Goal: Task Accomplishment & Management: Use online tool/utility

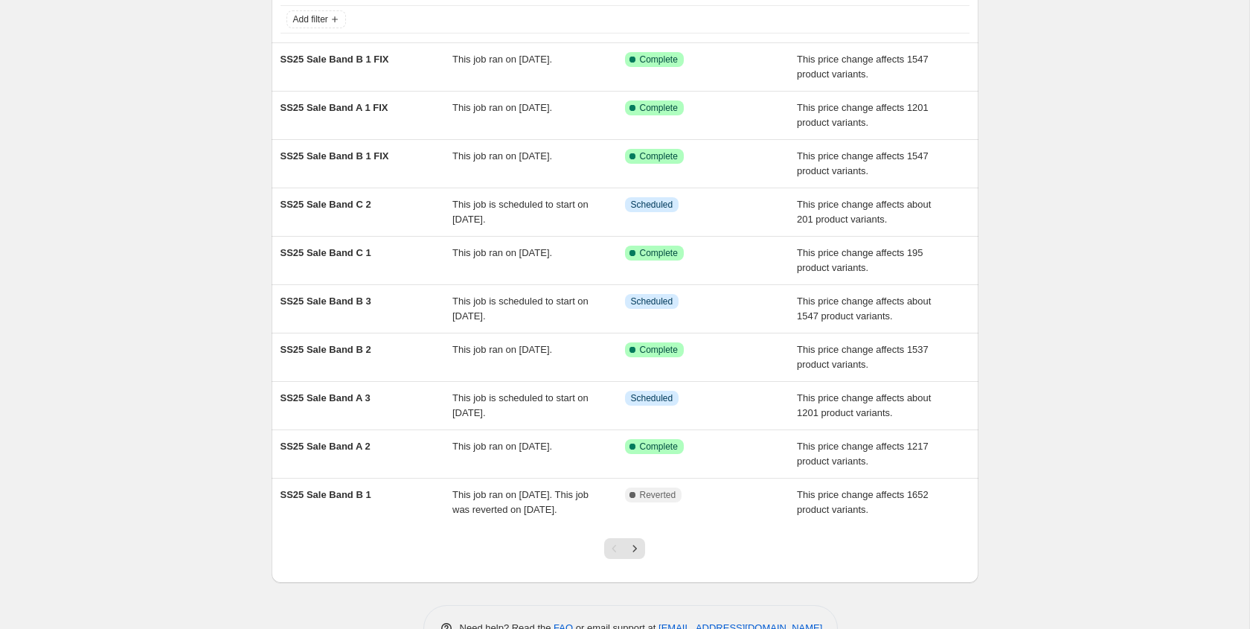
scroll to position [92, 0]
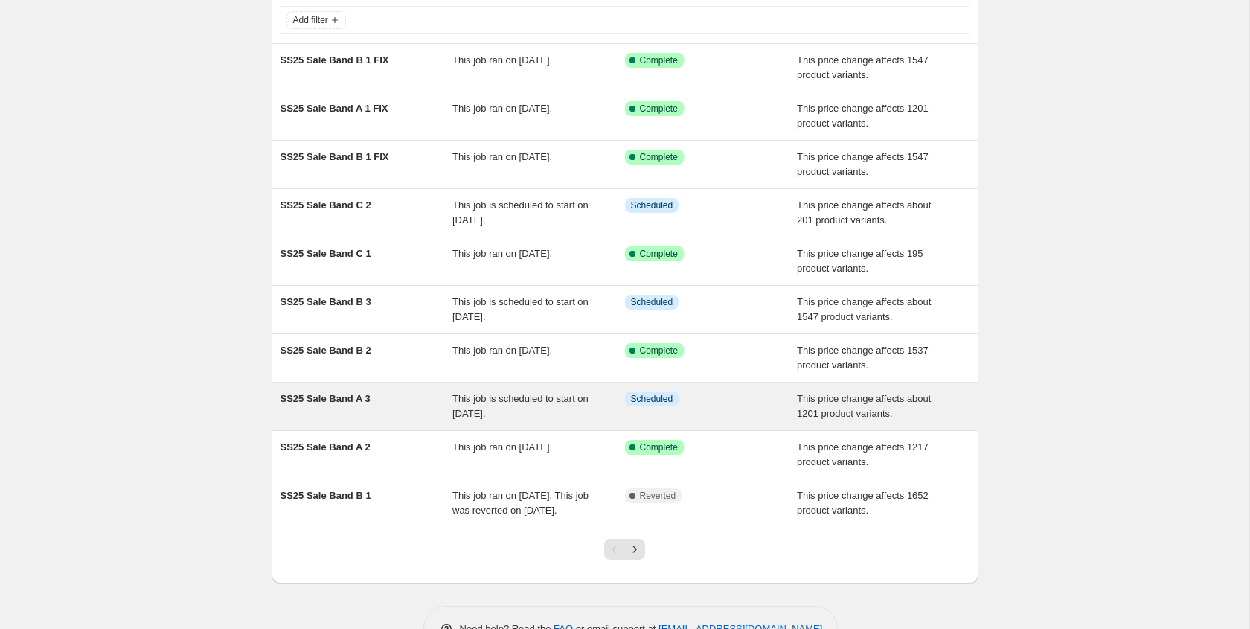
click at [353, 397] on span "SS25 Sale Band A 3" at bounding box center [326, 398] width 90 height 11
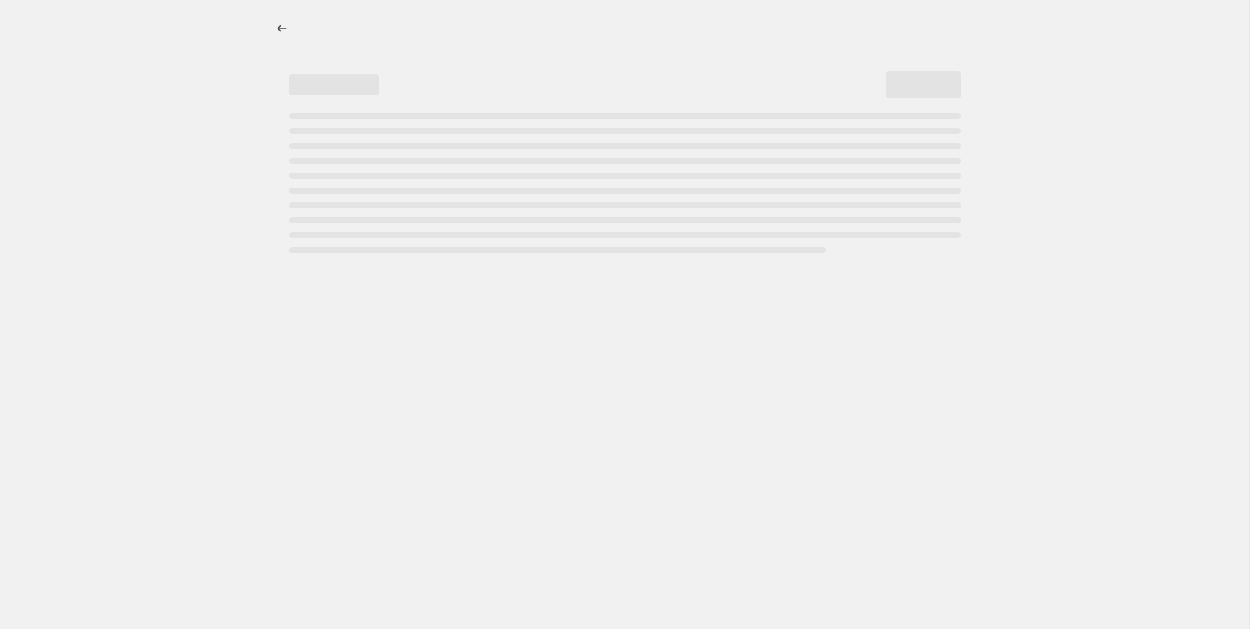
select select "pcap"
select select "no_change"
select select "title"
select select "not_equal"
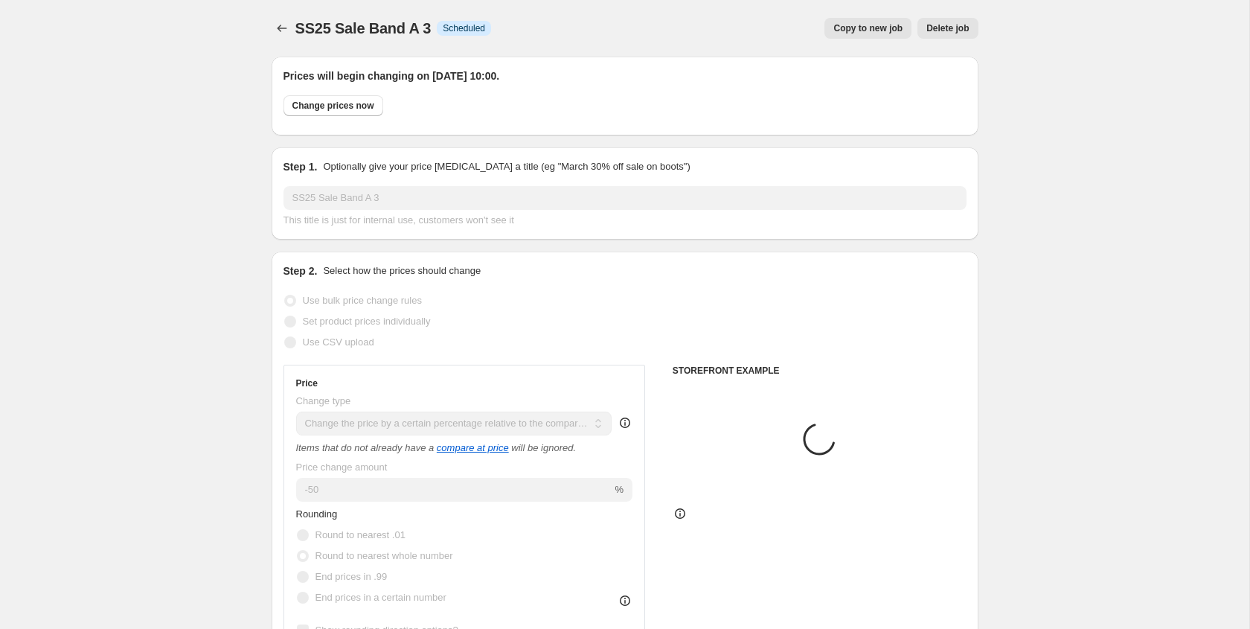
select select "tag"
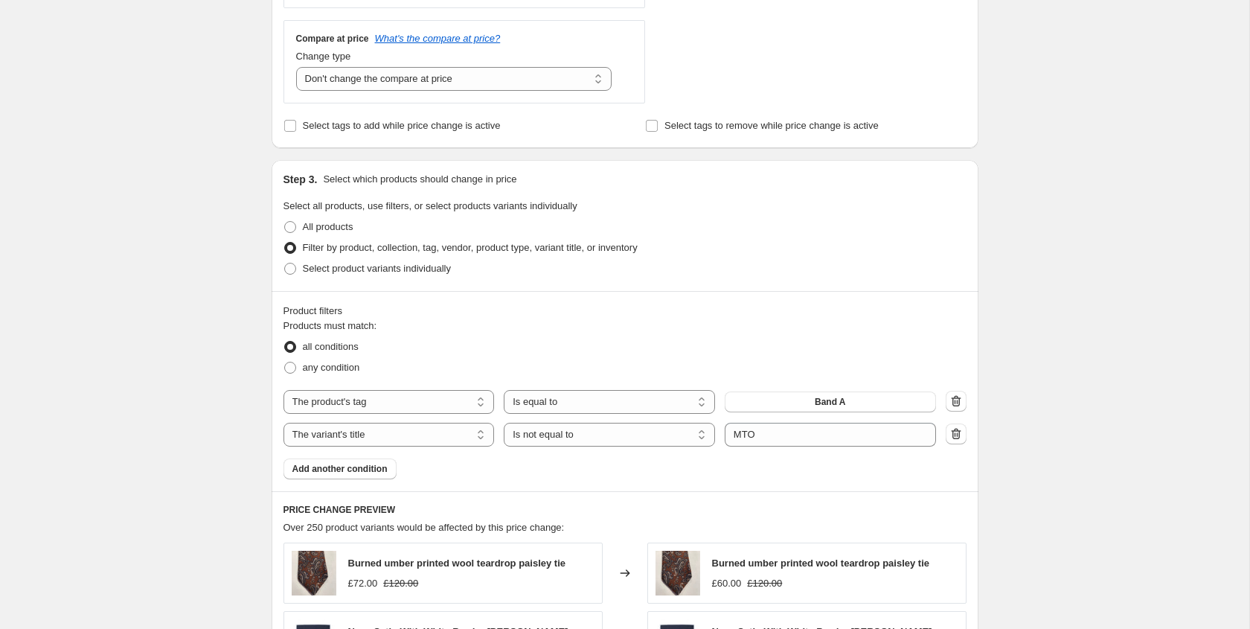
scroll to position [641, 0]
